Goal: Task Accomplishment & Management: Use online tool/utility

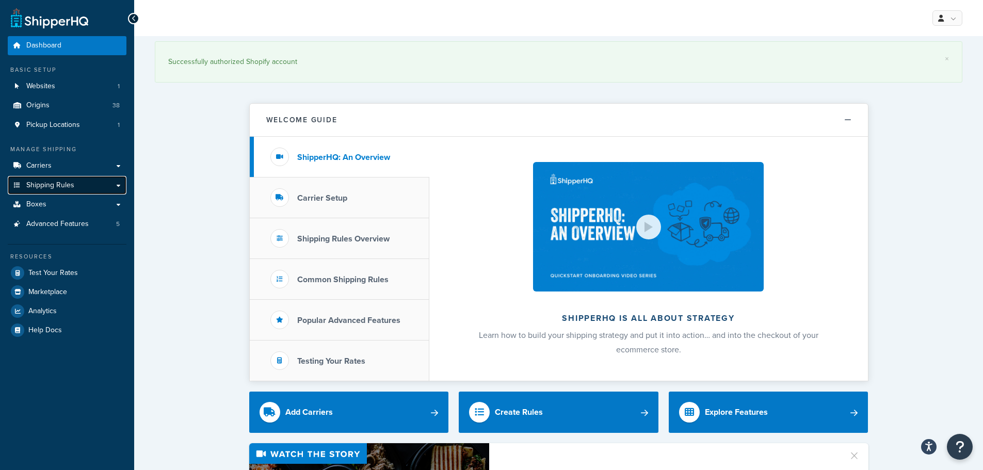
click at [59, 179] on link "Shipping Rules" at bounding box center [67, 185] width 119 height 19
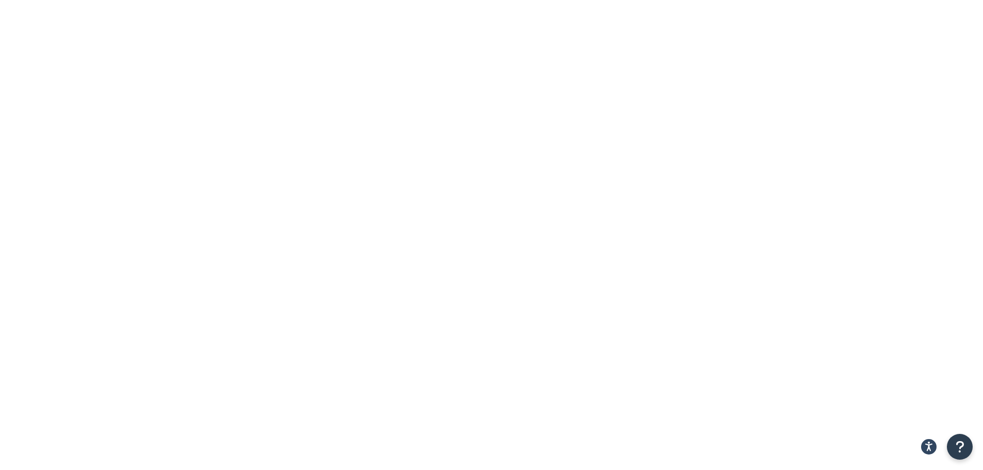
paste input "GROW771693"
type input "GROW771693"
drag, startPoint x: 271, startPoint y: 126, endPoint x: 179, endPoint y: 137, distance: 92.5
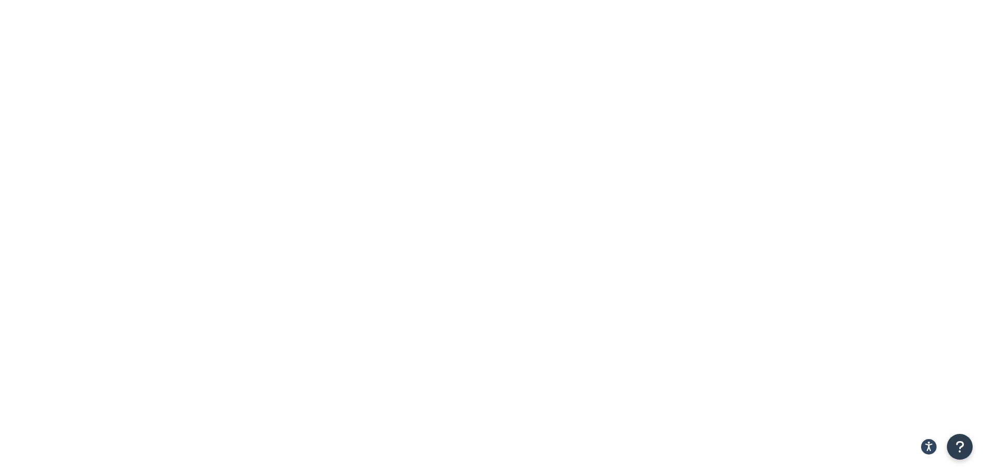
type input "GP353"
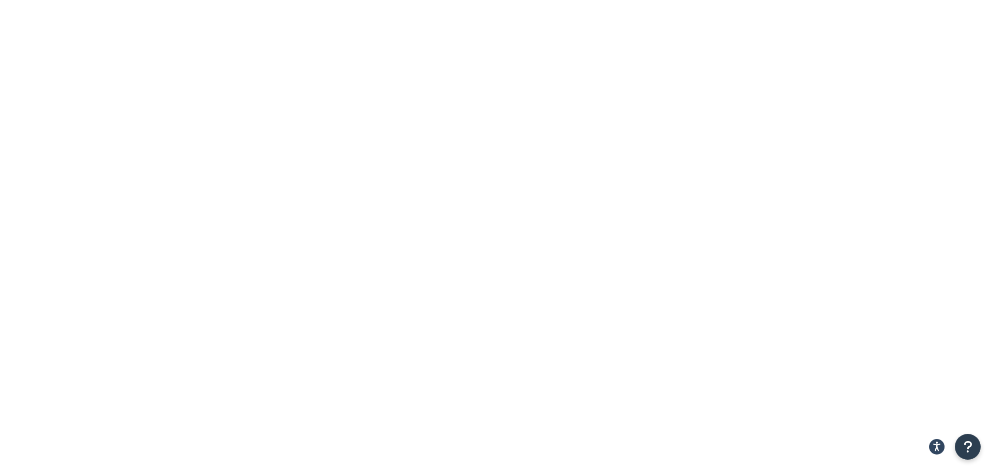
paste input "GP352"
type input "GP352"
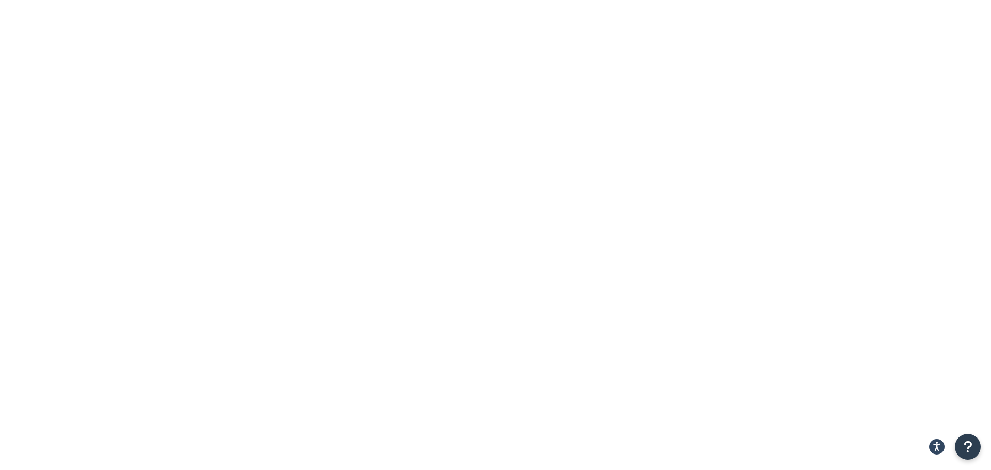
drag, startPoint x: 186, startPoint y: 58, endPoint x: 332, endPoint y: 60, distance: 146.6
copy h1 "SPC - GP352 (1-200)"
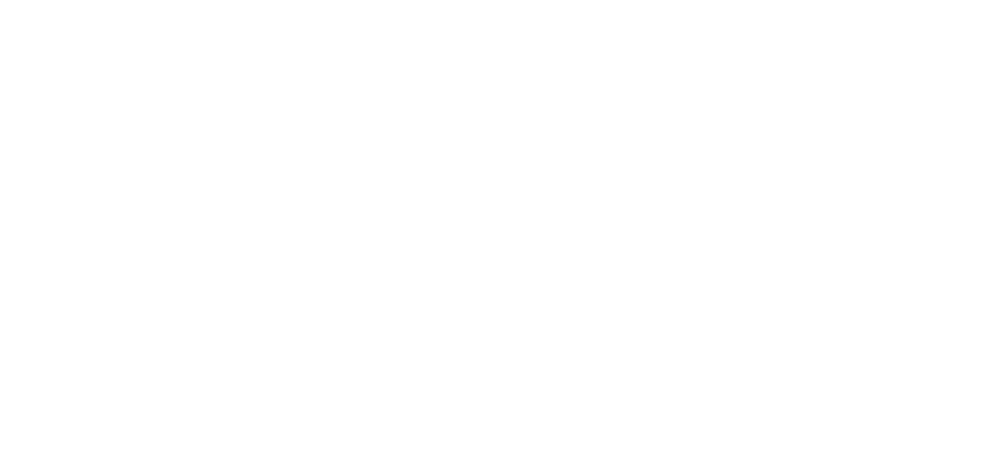
drag, startPoint x: 259, startPoint y: 118, endPoint x: 251, endPoint y: 118, distance: 7.7
type input "gp352"
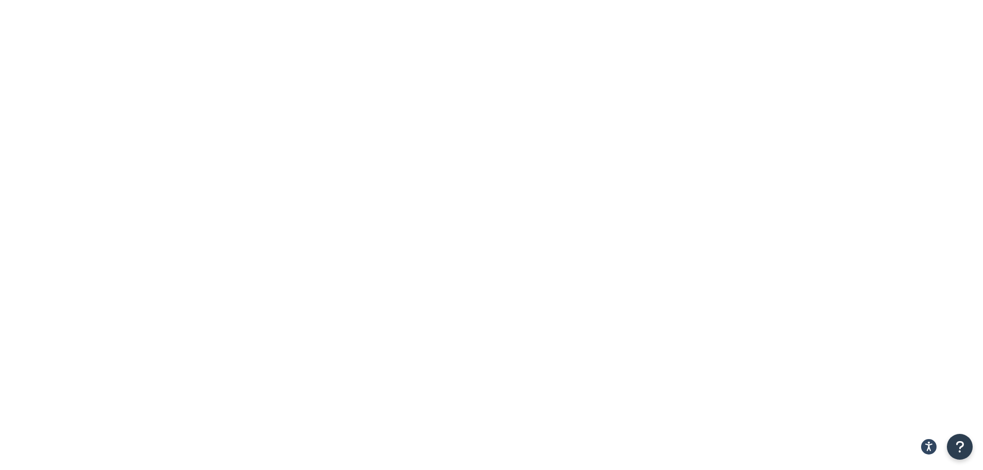
type input "PF1060"
select select "SURCHARGE"
select select "SHIPPING_GROUP"
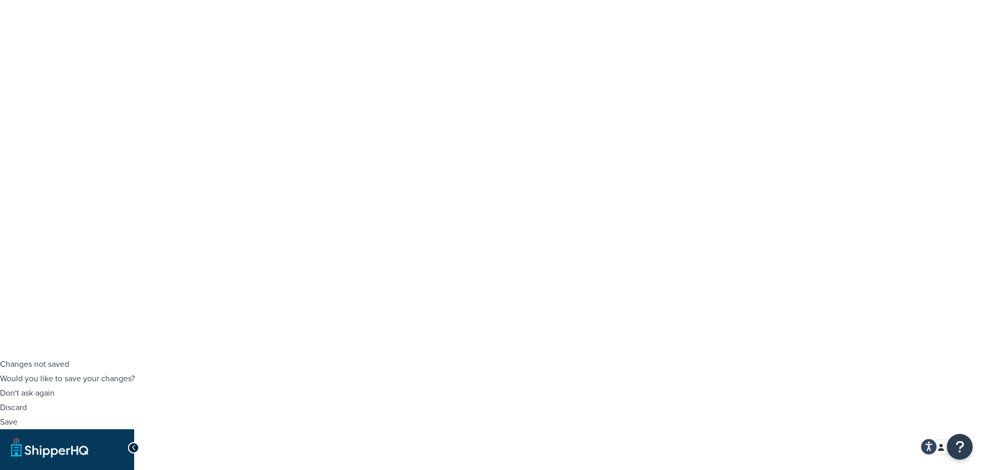
scroll to position [103, 0]
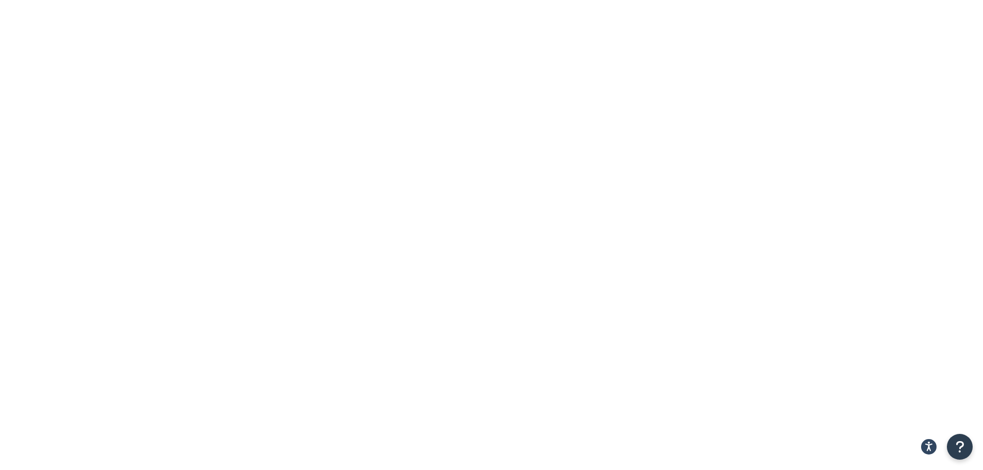
paste input "PF1060"
type input "PF1060"
drag, startPoint x: 780, startPoint y: 372, endPoint x: 764, endPoint y: 370, distance: 16.6
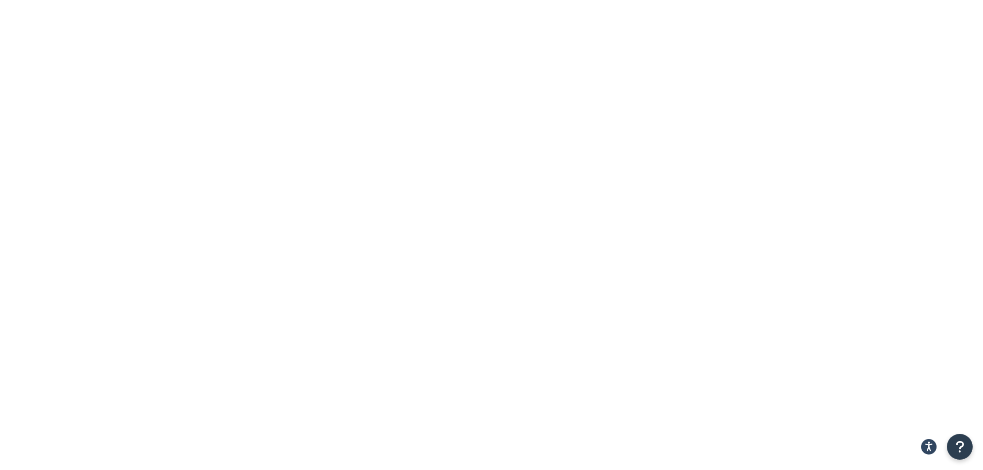
drag, startPoint x: 557, startPoint y: 422, endPoint x: 366, endPoint y: 342, distance: 206.9
drag, startPoint x: 769, startPoint y: 369, endPoint x: 762, endPoint y: 369, distance: 7.2
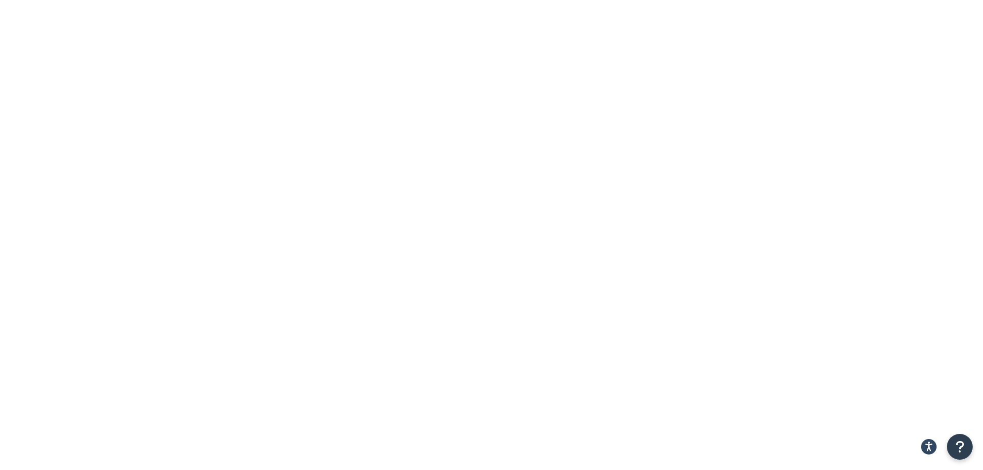
type input "7"
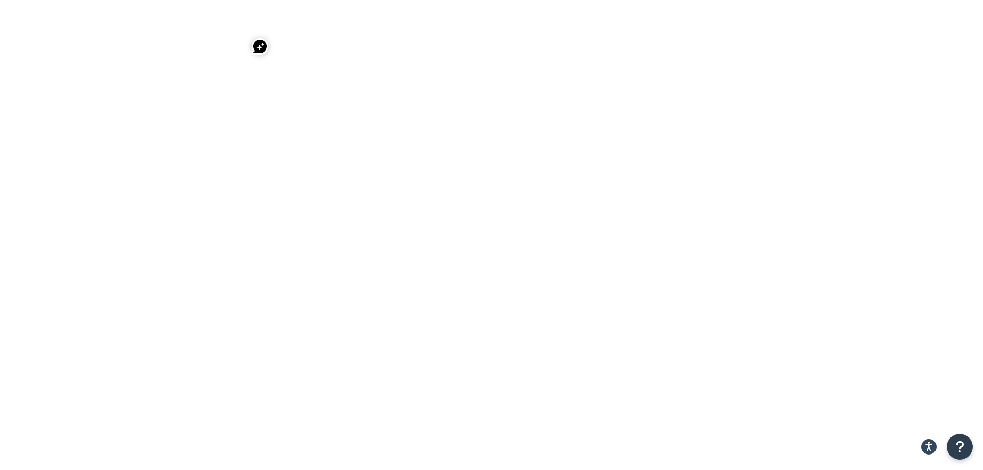
paste input "PF1060"
type input "PF1060"
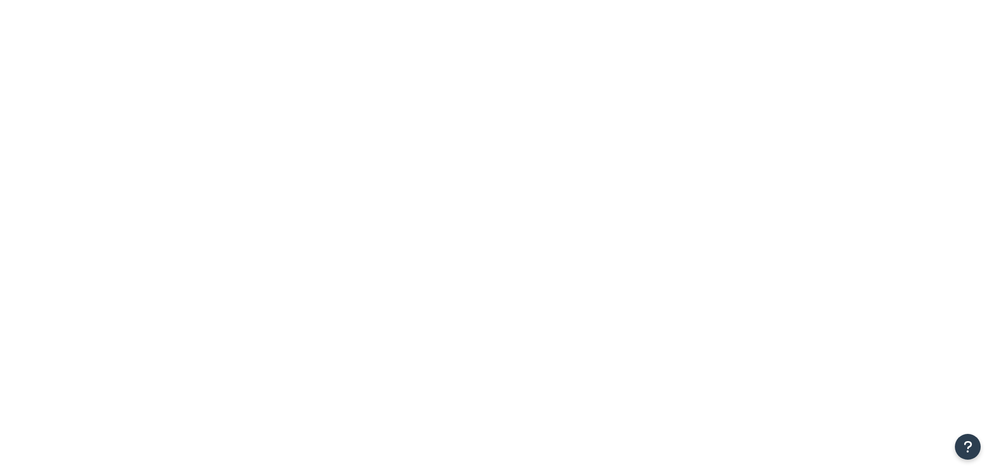
select select "SURCHARGE"
select select "SHIPPING_GROUP"
paste input "PF1060"
type input "PF1060"
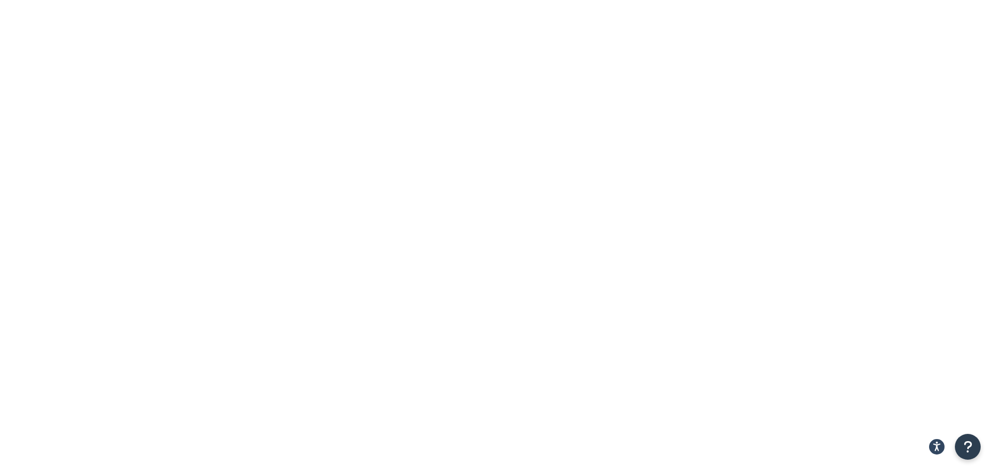
select select "15"
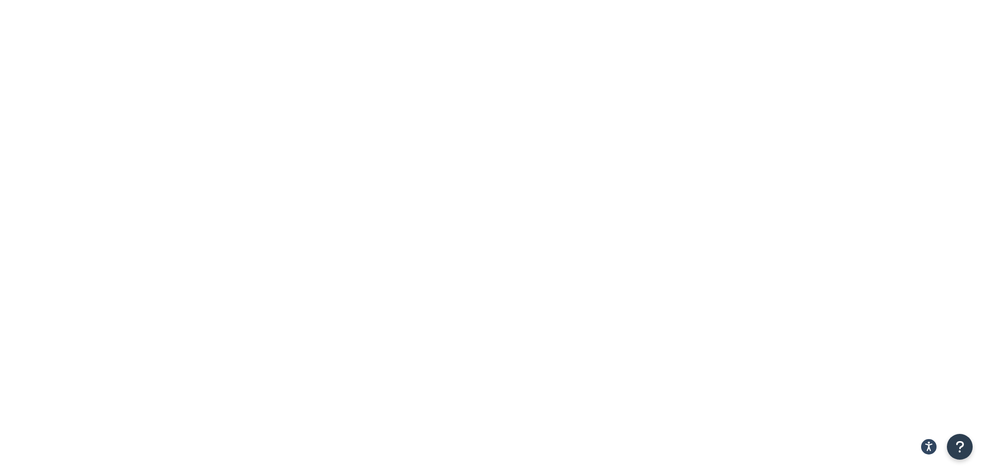
paste input "PF1060"
type input "PF1060"
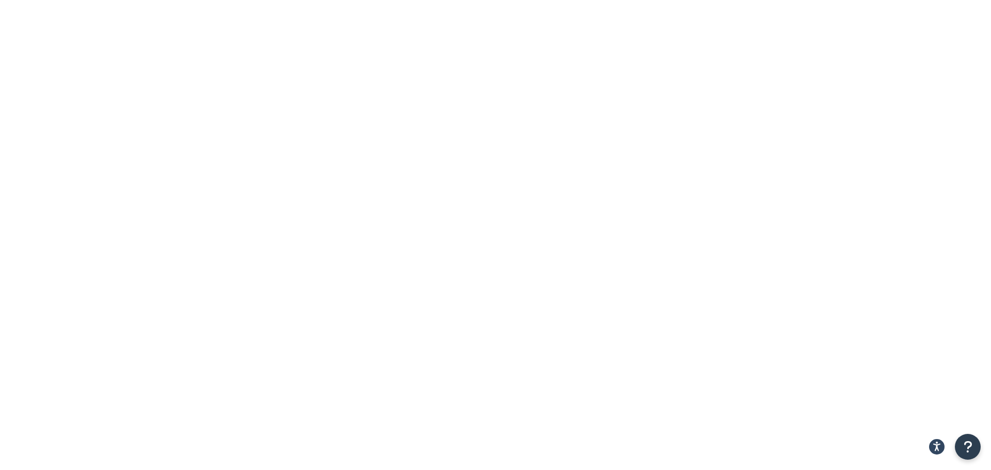
checkbox input "true"
select select "63308"
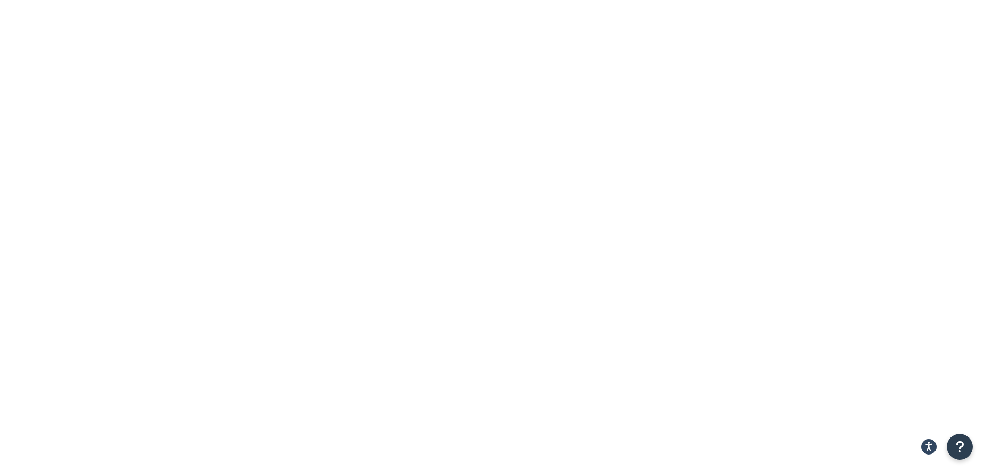
paste input "PF1060"
type input "PF1060"
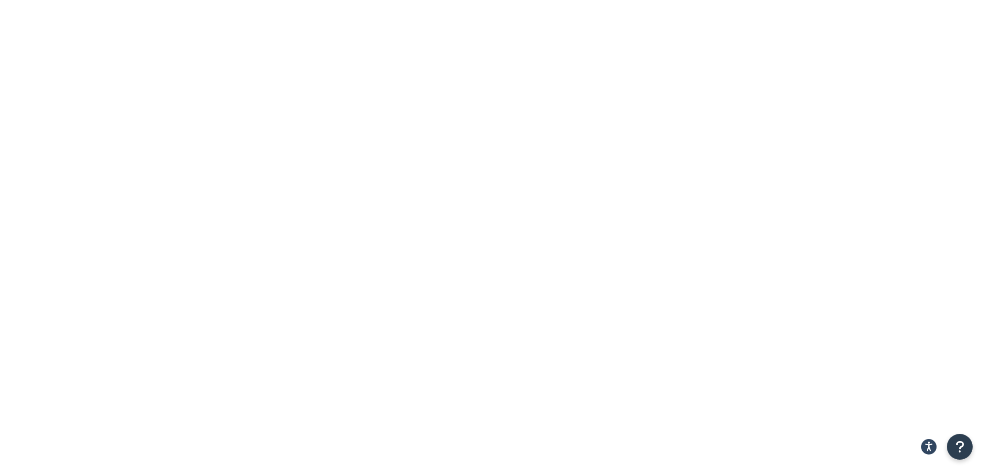
type input "11"
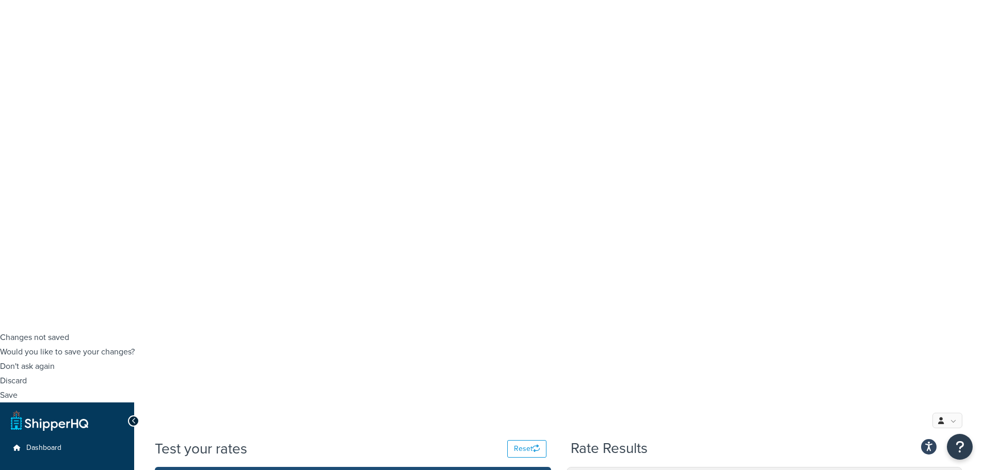
scroll to position [155, 0]
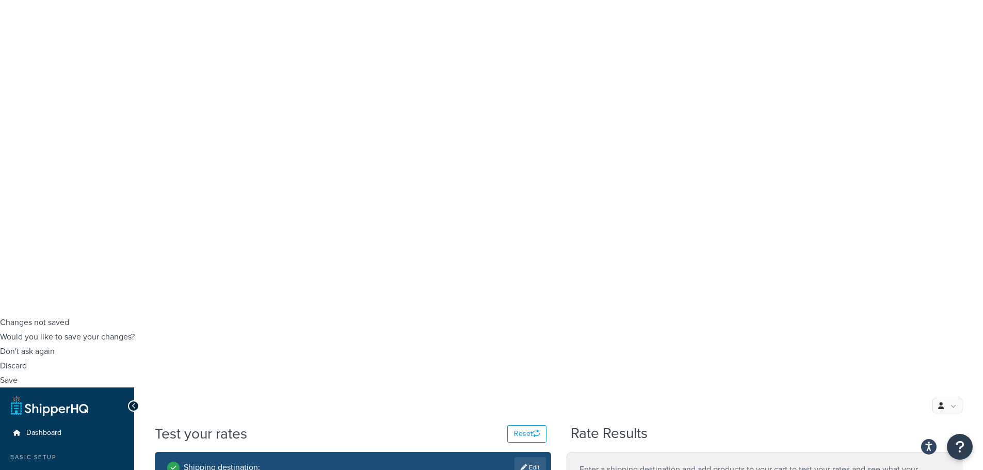
select select
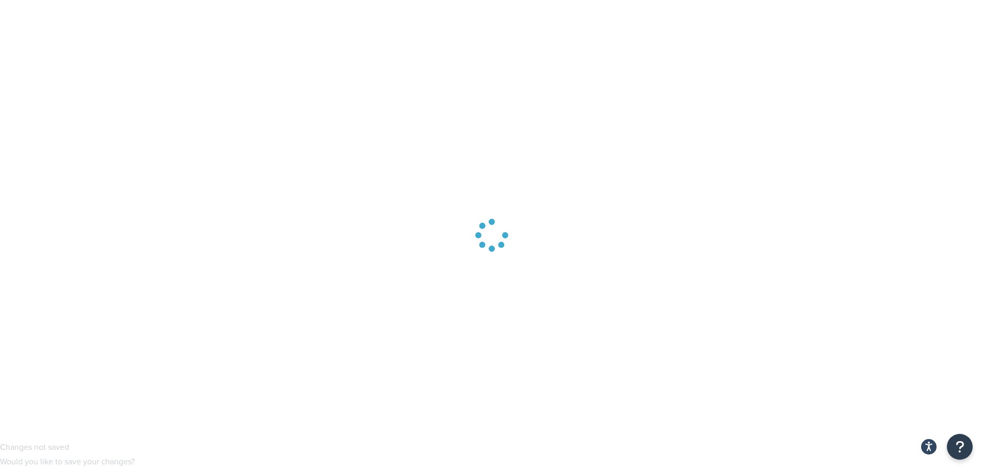
scroll to position [0, 0]
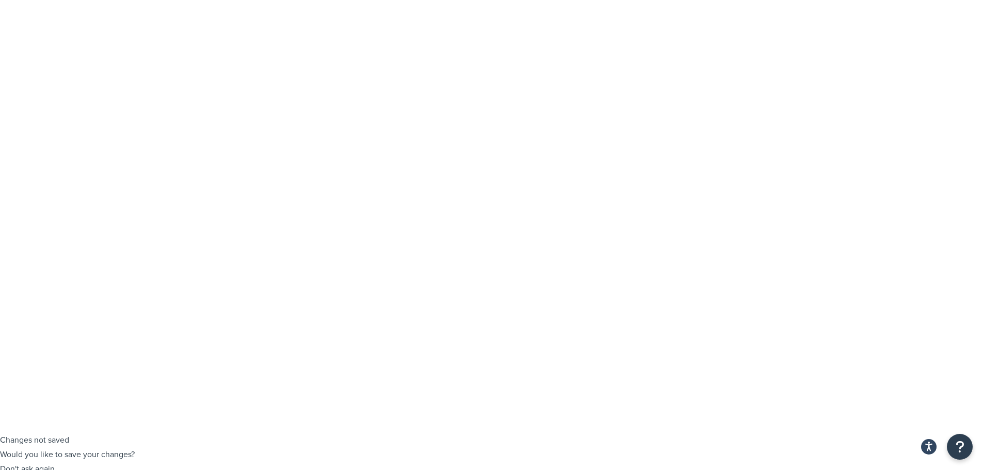
checkbox input "true"
paste input "PF1060"
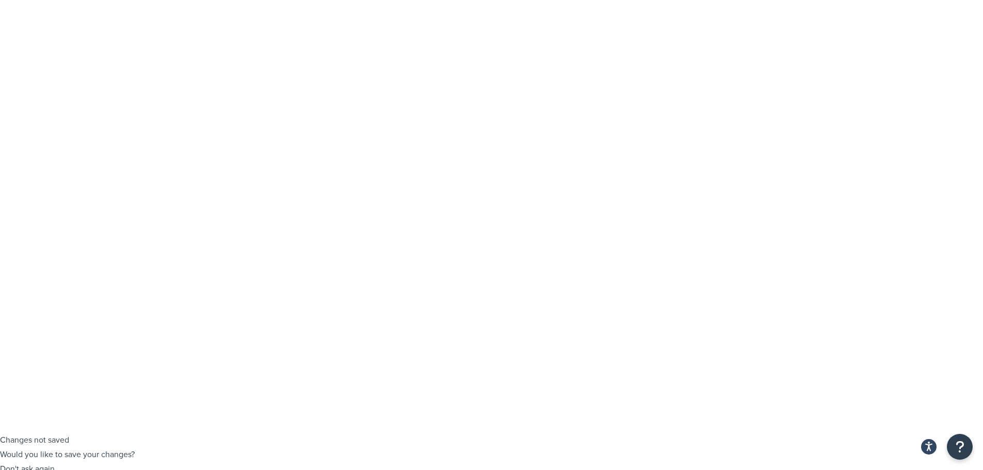
type input "PF1060"
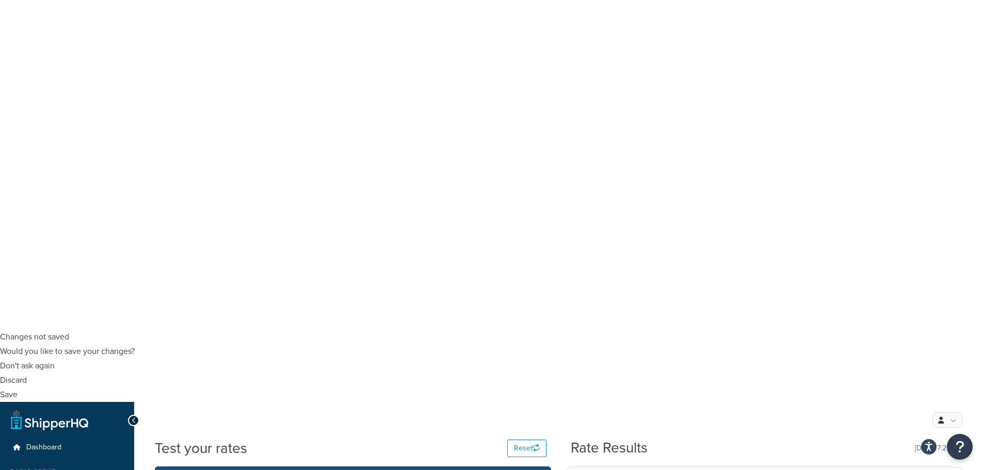
scroll to position [171, 0]
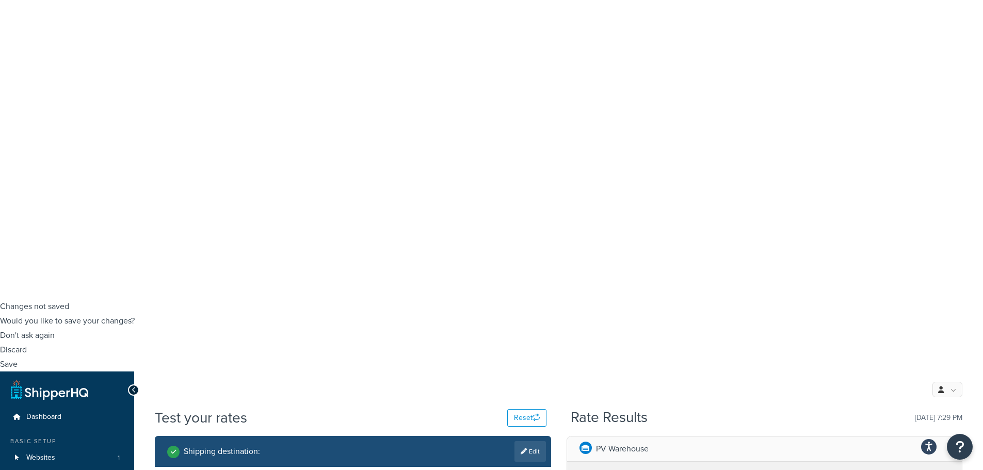
drag, startPoint x: 517, startPoint y: 384, endPoint x: 344, endPoint y: 330, distance: 180.4
select select "53463"
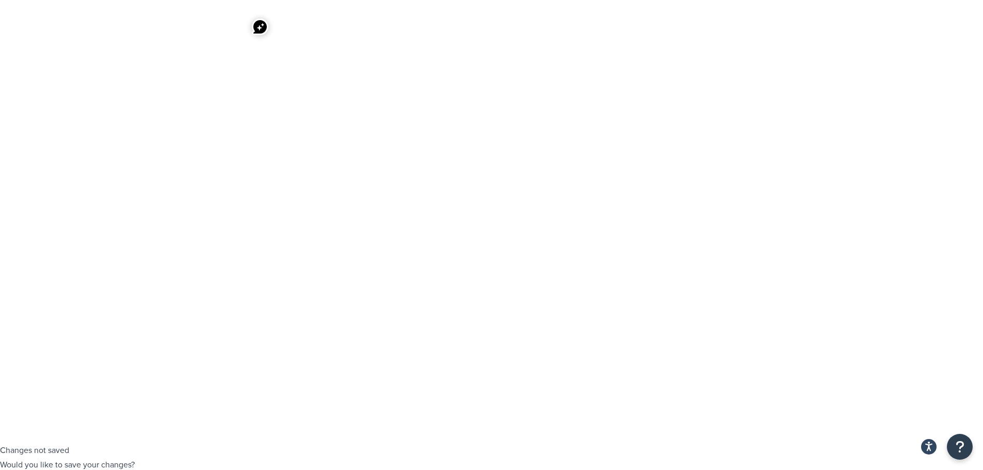
scroll to position [0, 0]
select select "TN"
type input "N"
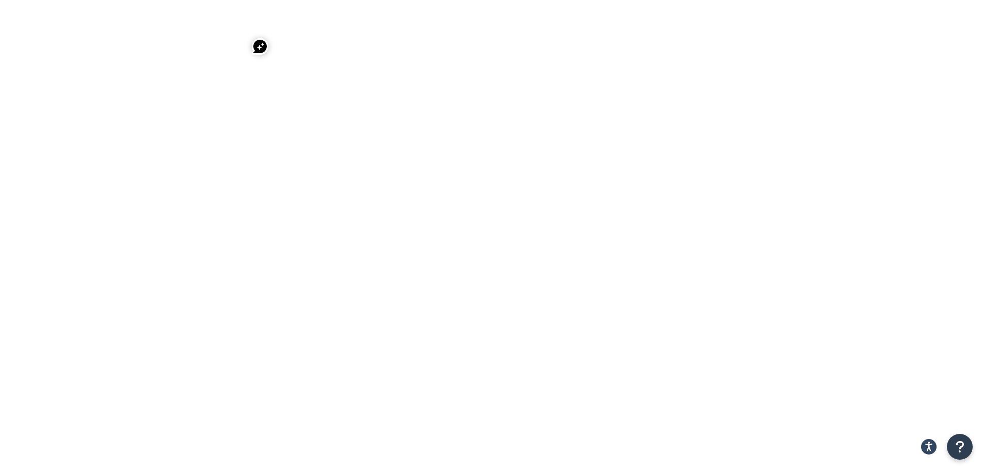
drag, startPoint x: 408, startPoint y: 284, endPoint x: 322, endPoint y: 292, distance: 87.1
type input "94598"
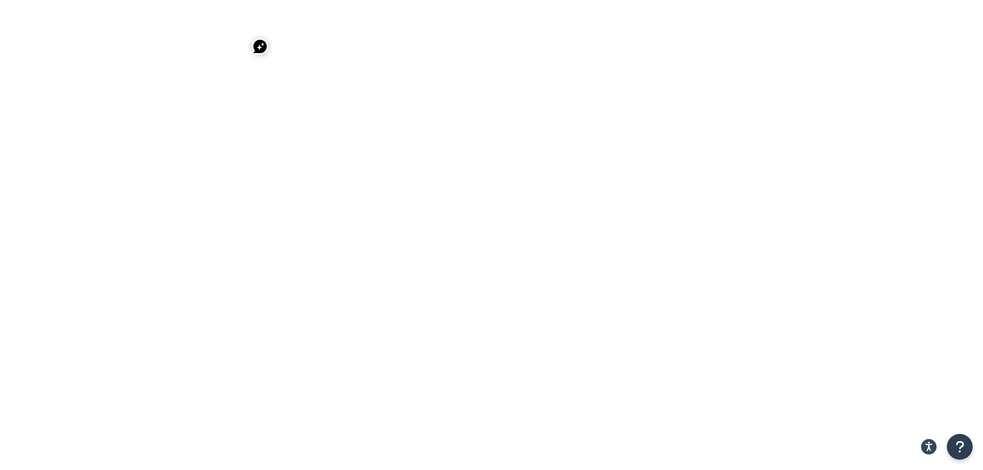
type input "walnut creek"
drag, startPoint x: 217, startPoint y: 282, endPoint x: 167, endPoint y: 271, distance: 51.2
select select "CA"
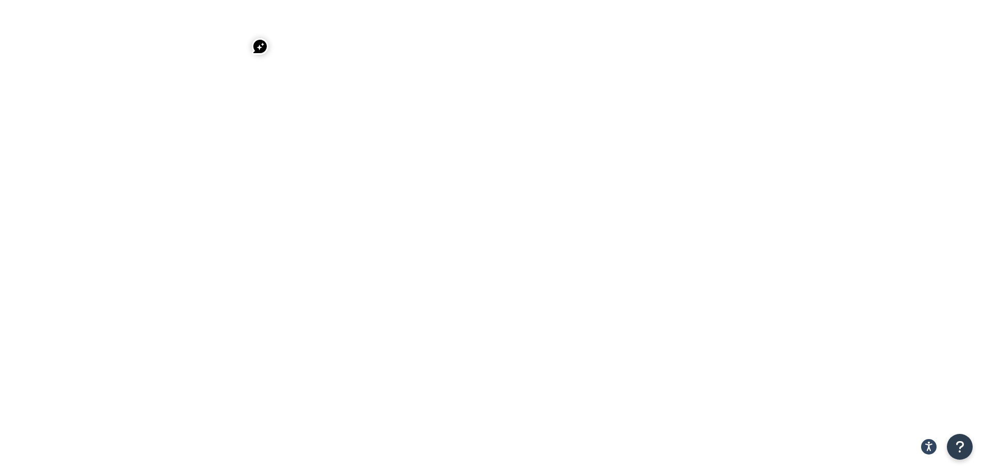
drag, startPoint x: 229, startPoint y: 178, endPoint x: 228, endPoint y: 173, distance: 5.2
type input "2813 moselle ct"
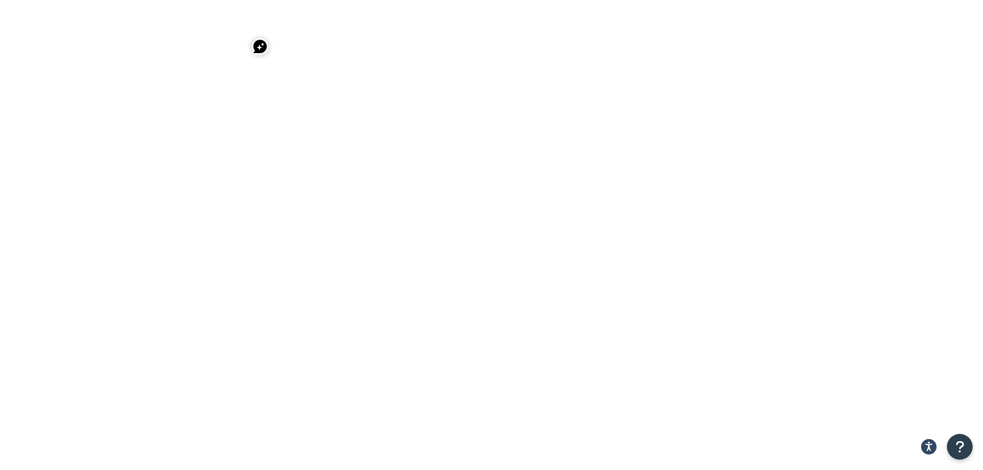
drag, startPoint x: 245, startPoint y: 150, endPoint x: 154, endPoint y: 158, distance: 90.7
drag, startPoint x: 236, startPoint y: 172, endPoint x: 135, endPoint y: 172, distance: 100.7
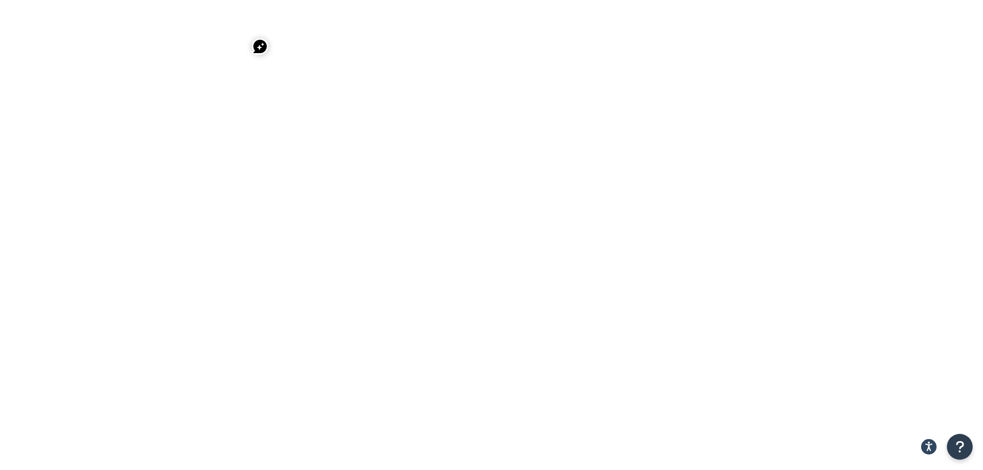
paste input "2813 moselle ct"
type input "2813 moselle ct"
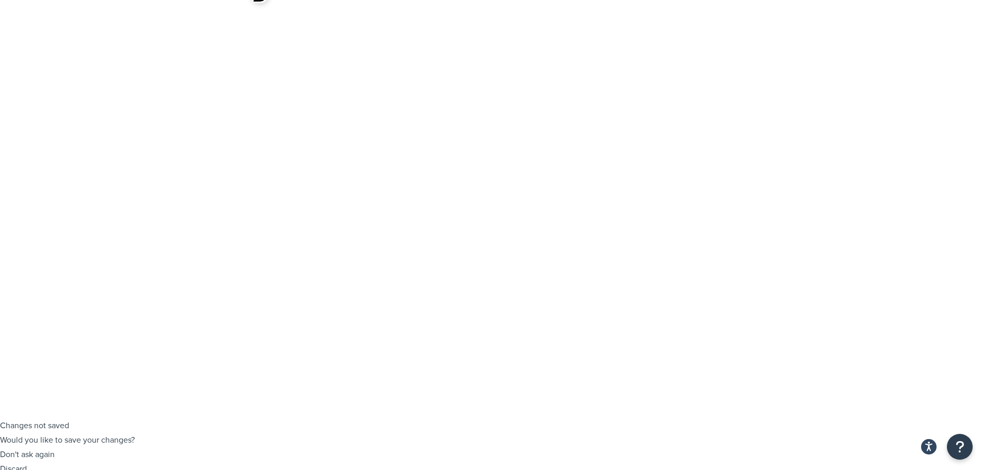
select select "CA"
drag, startPoint x: 248, startPoint y: 97, endPoint x: 135, endPoint y: 101, distance: 113.1
paste input "1521 E Lost Ave Coeur d'Alene ID 83814"
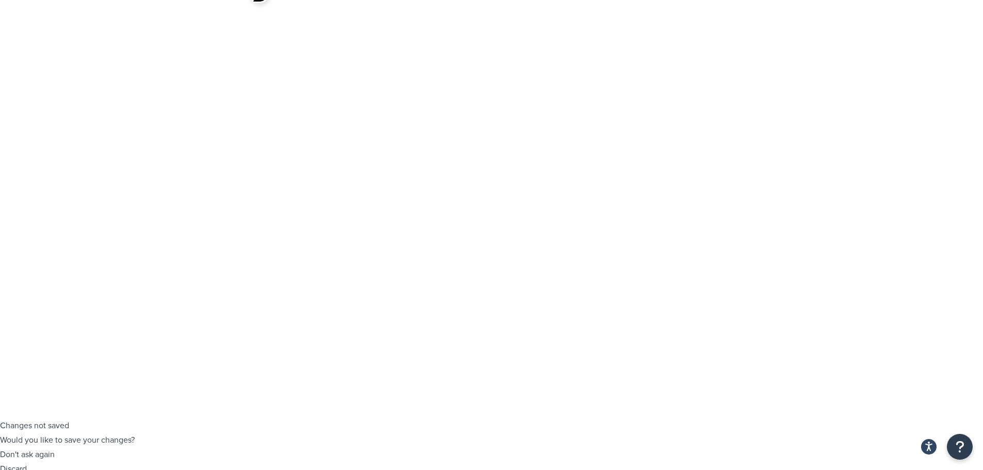
drag, startPoint x: 218, startPoint y: 94, endPoint x: 310, endPoint y: 93, distance: 92.4
type input "1521 E Lost Ave"
drag, startPoint x: 225, startPoint y: 158, endPoint x: 119, endPoint y: 162, distance: 105.9
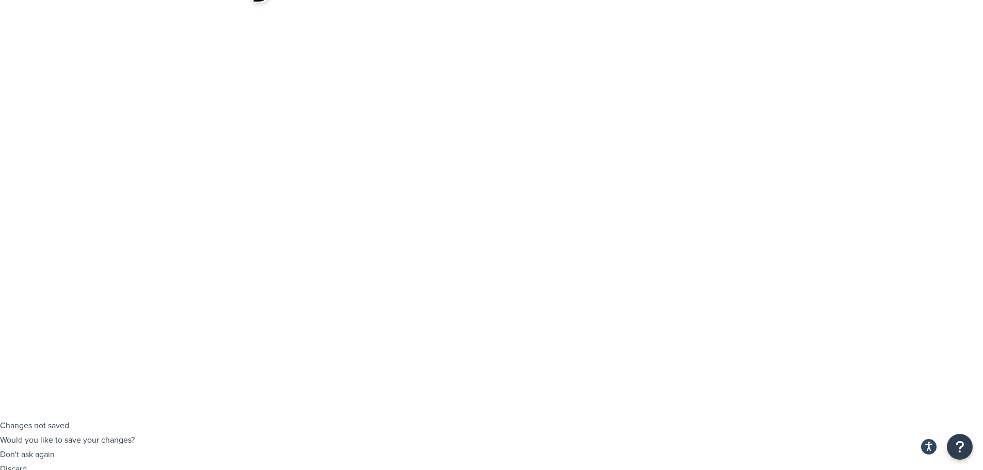
paste input "Coeur d'Alene ID 83814"
drag, startPoint x: 212, startPoint y: 155, endPoint x: 282, endPoint y: 147, distance: 70.7
type input "Coeur d'Alene"
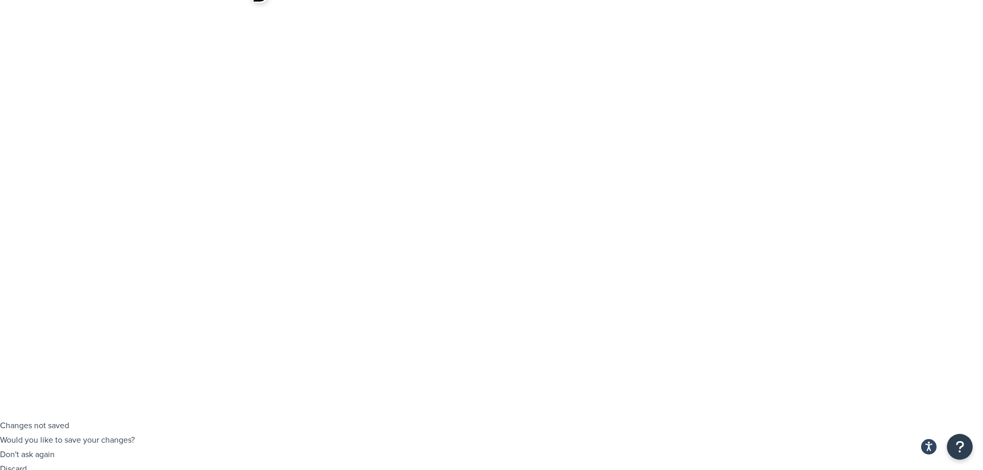
select select "ID"
drag, startPoint x: 382, startPoint y: 229, endPoint x: 337, endPoint y: 231, distance: 45.4
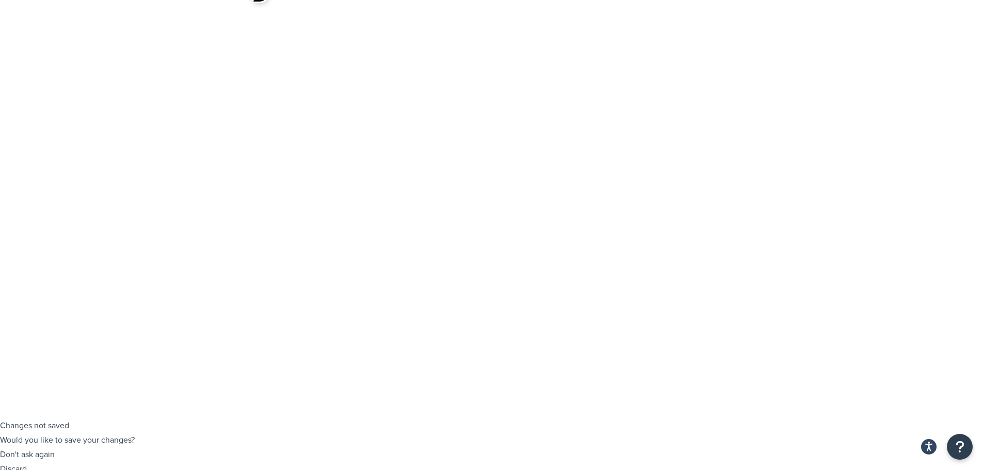
paste input "ID 83814"
drag, startPoint x: 371, startPoint y: 230, endPoint x: 326, endPoint y: 232, distance: 44.9
type input "83814"
drag, startPoint x: 540, startPoint y: 321, endPoint x: 526, endPoint y: 287, distance: 35.9
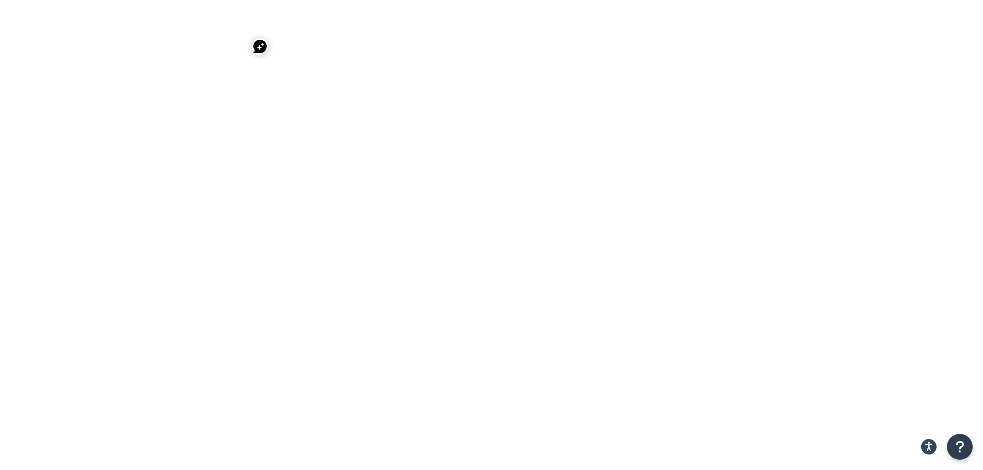
type input "2"
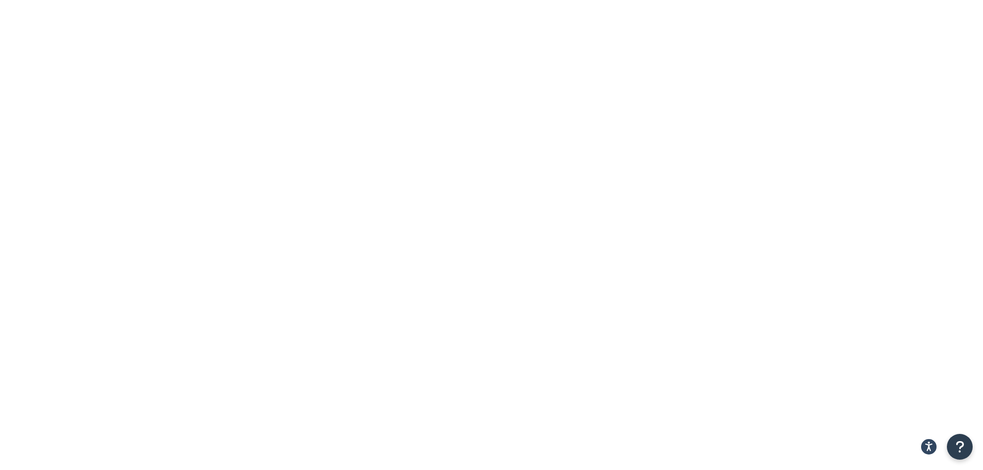
paste input "PF1060"
type input "PF1060"
